Goal: Transaction & Acquisition: Purchase product/service

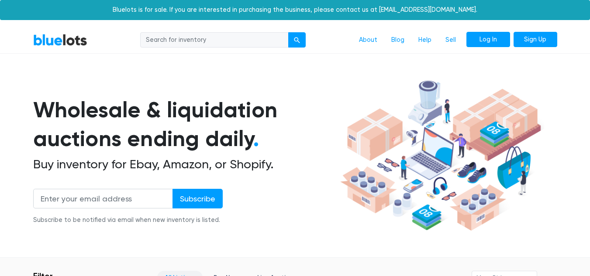
click at [482, 37] on link "Log In" at bounding box center [488, 40] width 44 height 16
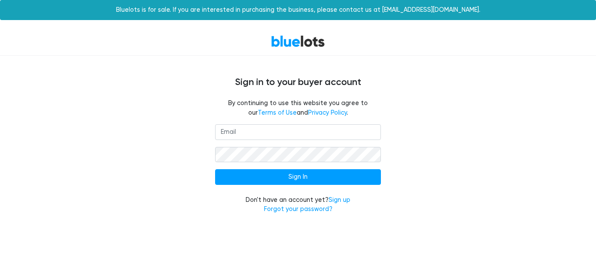
click at [279, 133] on input "email" at bounding box center [298, 132] width 166 height 16
type input "annsgarage717@gmail.com"
click at [215, 169] on input "Sign In" at bounding box center [298, 177] width 166 height 16
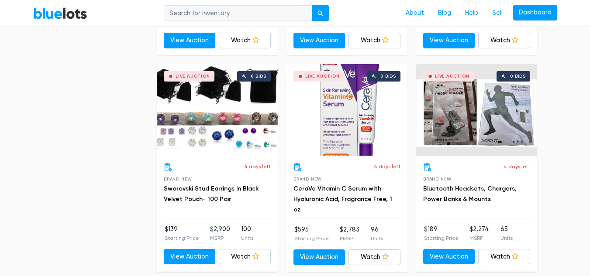
scroll to position [1347, 0]
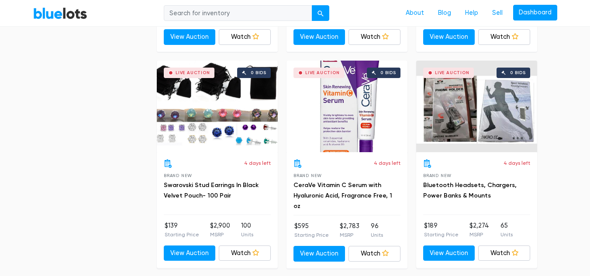
click at [227, 110] on div "Live Auction 0 bids" at bounding box center [217, 107] width 121 height 92
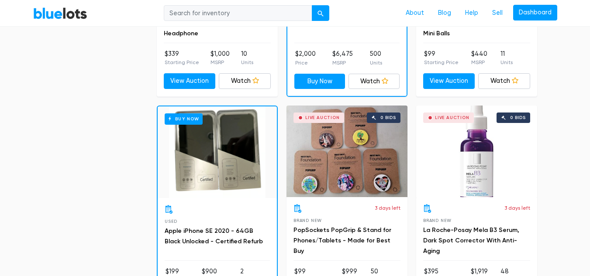
scroll to position [0, 0]
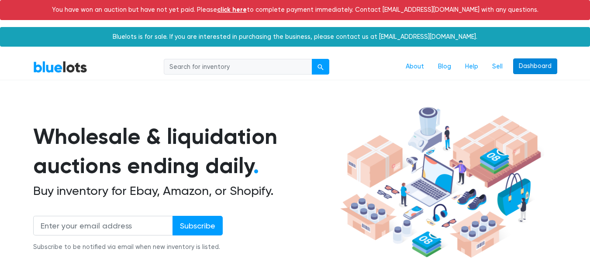
click at [526, 66] on link "Dashboard" at bounding box center [535, 66] width 44 height 16
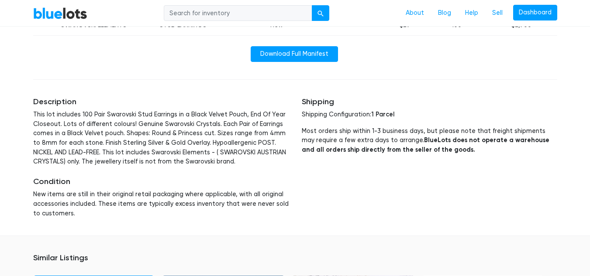
scroll to position [435, 0]
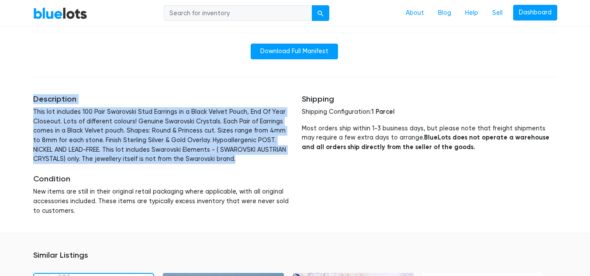
drag, startPoint x: 34, startPoint y: 100, endPoint x: 239, endPoint y: 161, distance: 213.5
click at [239, 161] on div "Description This lot includes 100 Pair Swarovski Stud Earrings in a Black Velve…" at bounding box center [160, 129] width 255 height 69
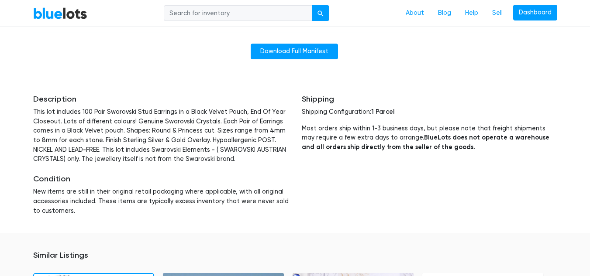
click at [444, 196] on div "Shipping Shipping Configuration: 1 Parcel Most orders ship within 1-3 business …" at bounding box center [429, 155] width 268 height 142
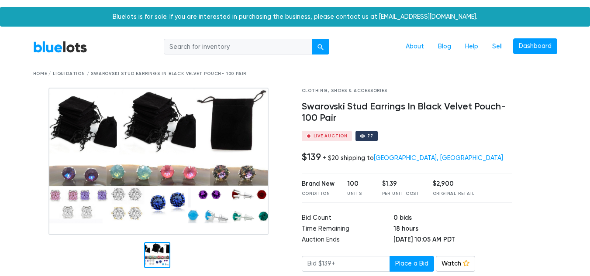
scroll to position [0, 0]
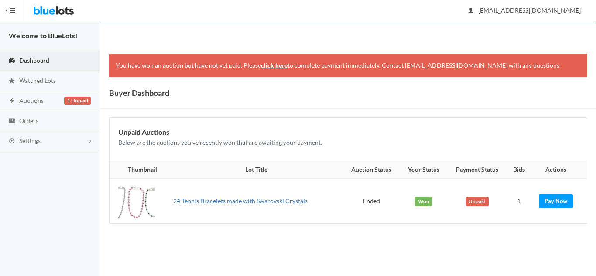
click at [247, 200] on link "24 Tennis Bracelets made with Swarovski Crystals" at bounding box center [240, 200] width 134 height 7
click at [38, 121] on span "Orders" at bounding box center [28, 120] width 19 height 7
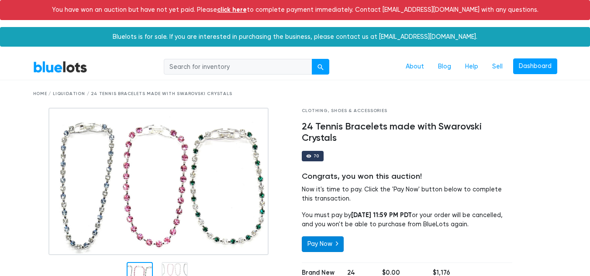
click at [314, 245] on link "Pay Now" at bounding box center [323, 245] width 42 height 16
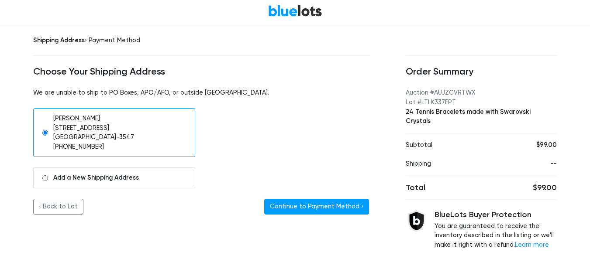
scroll to position [24, 0]
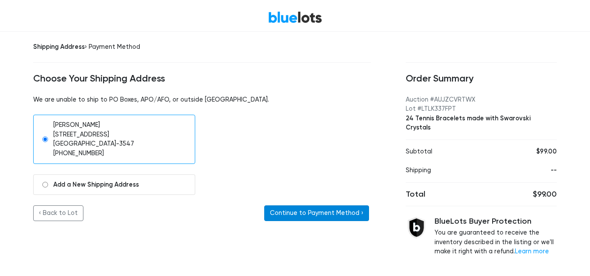
click at [313, 213] on button "Continue to Payment Method ›" at bounding box center [316, 214] width 105 height 16
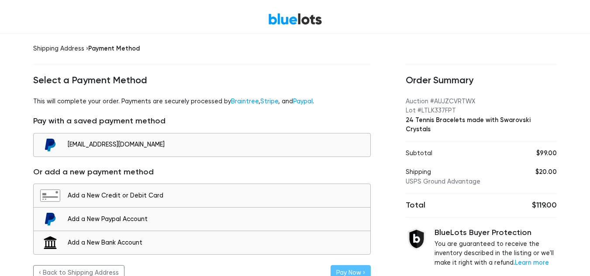
scroll to position [38, 0]
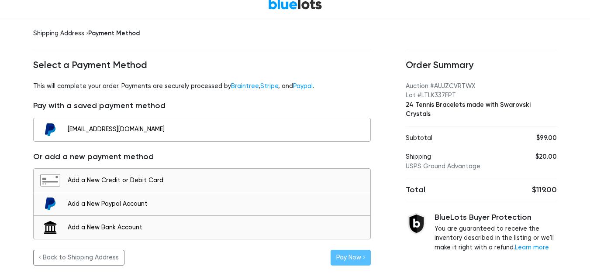
click at [155, 134] on div "[EMAIL_ADDRESS][DOMAIN_NAME]" at bounding box center [217, 130] width 298 height 10
click at [346, 261] on button "Pay Now ›" at bounding box center [350, 258] width 40 height 16
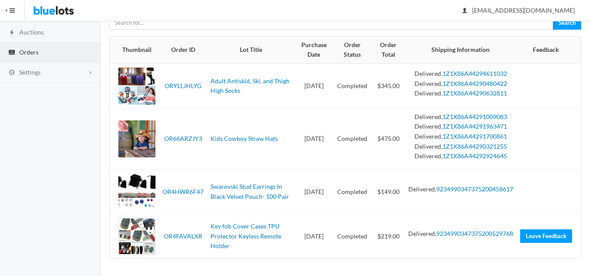
scroll to position [145, 0]
click at [237, 187] on link "Swarovski Stud Earrings In Black Velvet Pouch- 100 Pair" at bounding box center [249, 191] width 79 height 17
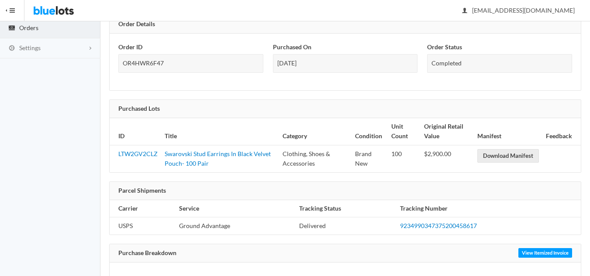
scroll to position [91, 0]
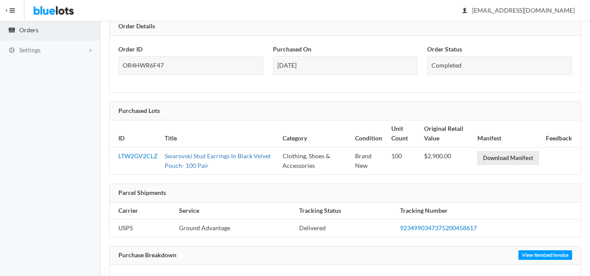
click at [188, 159] on link "Swarovski Stud Earrings In Black Velvet Pouch- 100 Pair" at bounding box center [218, 160] width 106 height 17
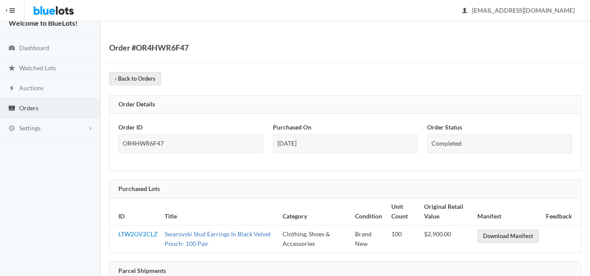
scroll to position [0, 0]
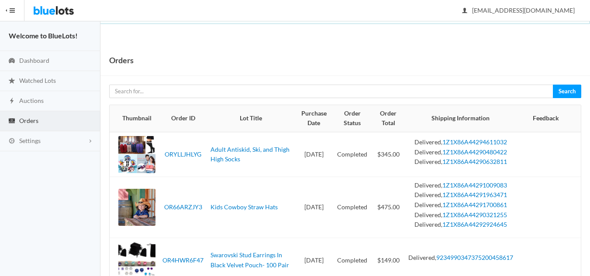
scroll to position [145, 0]
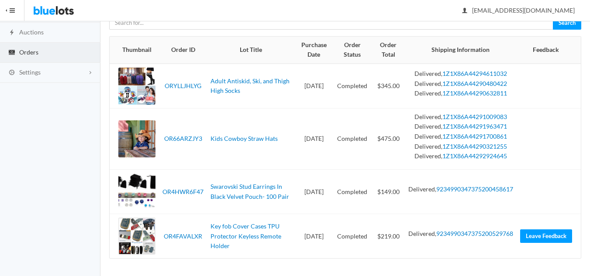
click at [371, 108] on td "Completed" at bounding box center [352, 139] width 39 height 62
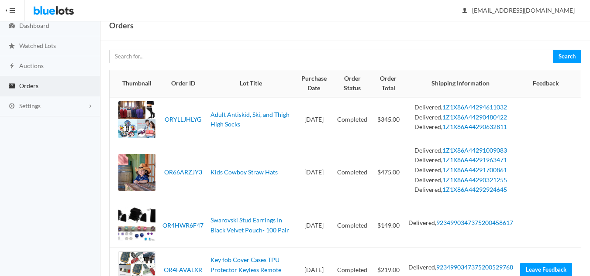
scroll to position [0, 0]
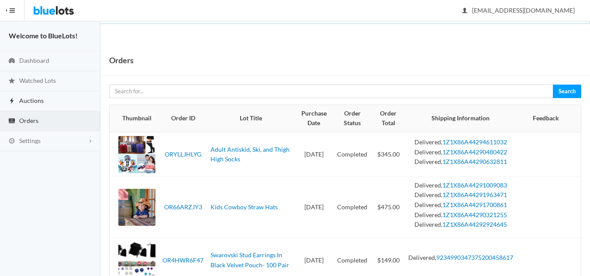
click at [31, 104] on link "Auctions" at bounding box center [50, 101] width 100 height 20
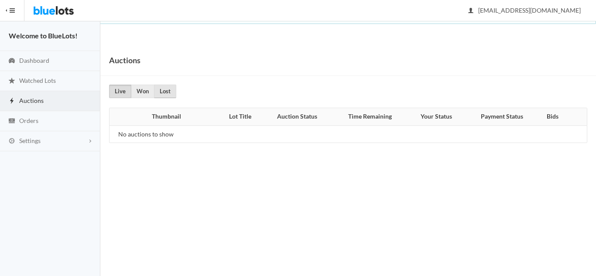
click at [165, 87] on link "Lost" at bounding box center [165, 92] width 22 height 14
click at [142, 92] on link "Won" at bounding box center [143, 92] width 24 height 14
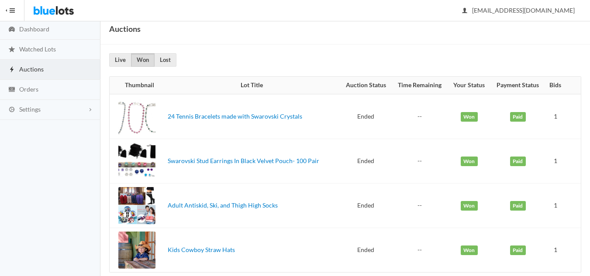
scroll to position [45, 0]
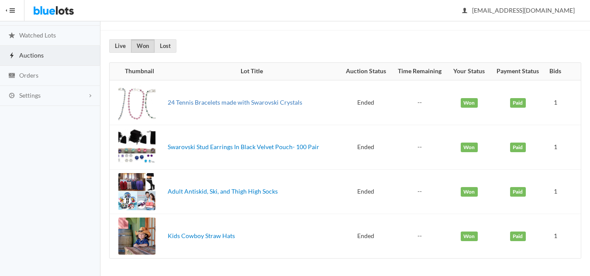
click at [227, 103] on link "24 Tennis Bracelets made with Swarovski Crystals" at bounding box center [235, 102] width 134 height 7
click at [44, 35] on span "Watched Lots" at bounding box center [37, 34] width 37 height 7
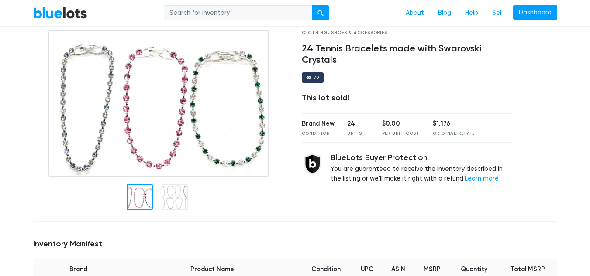
scroll to position [51, 0]
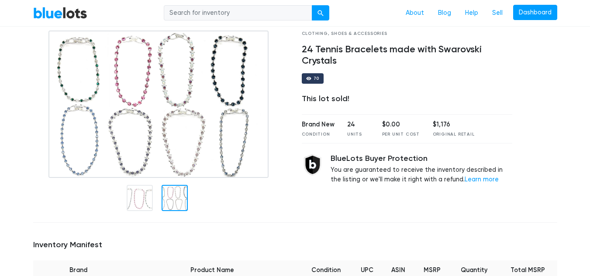
click at [177, 196] on div at bounding box center [175, 198] width 26 height 26
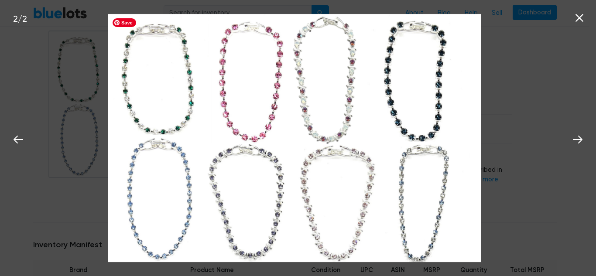
click at [145, 196] on img at bounding box center [294, 138] width 373 height 249
click at [508, 90] on div "2 / 2" at bounding box center [298, 138] width 596 height 276
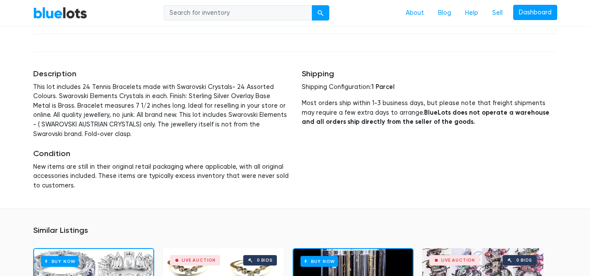
scroll to position [317, 0]
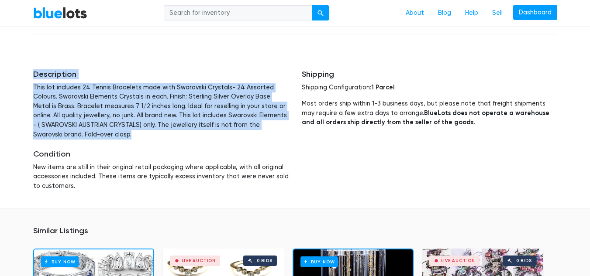
drag, startPoint x: 32, startPoint y: 74, endPoint x: 73, endPoint y: 131, distance: 70.0
click at [73, 131] on div "Description This lot includes 24 Tennis Bracelets made with Swarovski Crystals-…" at bounding box center [161, 130] width 268 height 142
copy div "Description This lot includes 24 Tennis Bracelets made with Swarovski Crystals-…"
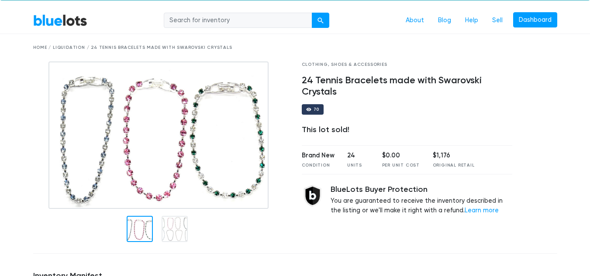
scroll to position [0, 0]
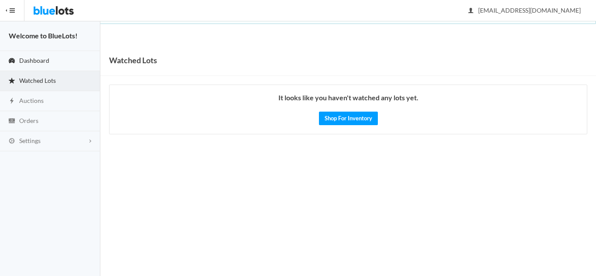
click at [42, 61] on span "Dashboard" at bounding box center [34, 60] width 30 height 7
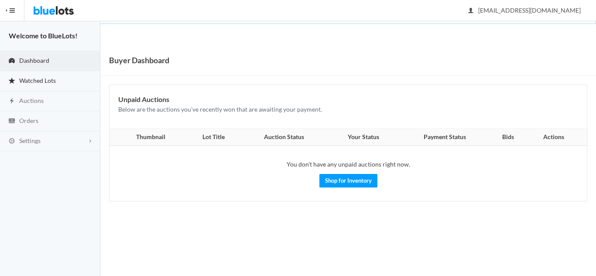
click at [32, 81] on span "Watched Lots" at bounding box center [37, 80] width 37 height 7
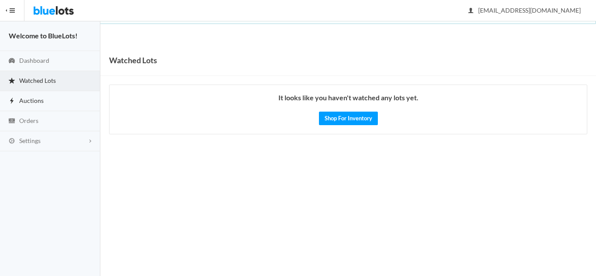
click at [31, 101] on span "Auctions" at bounding box center [31, 100] width 24 height 7
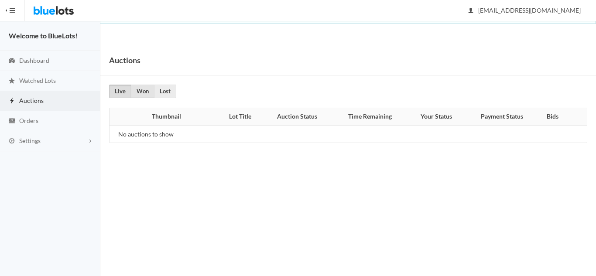
click at [144, 92] on link "Won" at bounding box center [143, 92] width 24 height 14
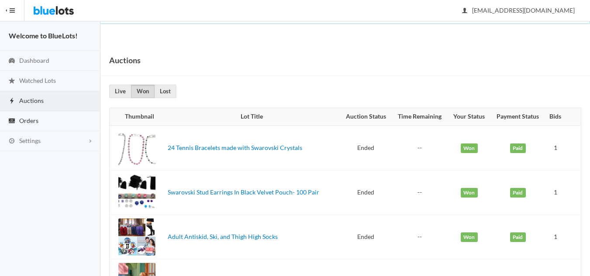
click at [29, 120] on span "Orders" at bounding box center [28, 120] width 19 height 7
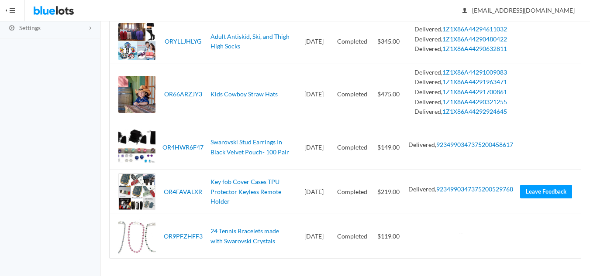
scroll to position [189, 0]
click at [186, 238] on link "OR9PFZHFF3" at bounding box center [183, 236] width 39 height 7
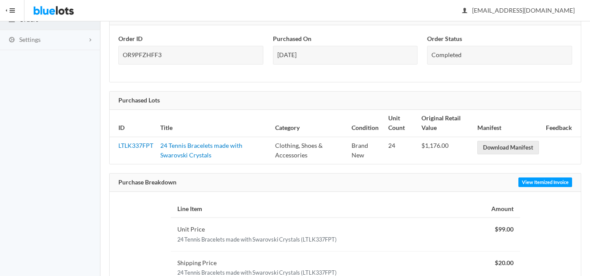
scroll to position [103, 0]
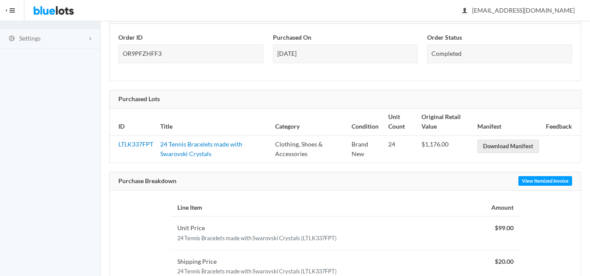
click at [589, 125] on div "Order #OR9PFZHFF3 ‹ Back to Orders Order Details Order ID OR9PFZHFF3 Purchased …" at bounding box center [344, 141] width 489 height 399
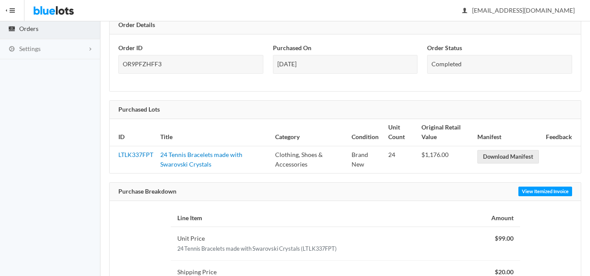
scroll to position [91, 0]
click at [512, 160] on link "Download Manifest" at bounding box center [508, 158] width 62 height 14
click at [543, 194] on link "View Itemized Invoice" at bounding box center [545, 193] width 54 height 10
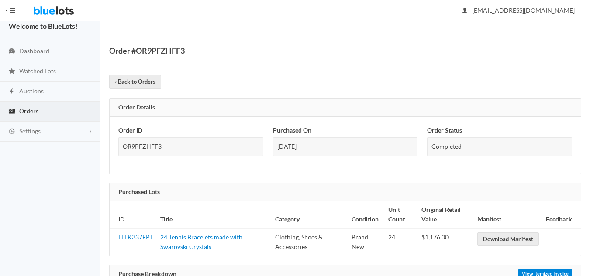
scroll to position [0, 0]
